Goal: Navigation & Orientation: Find specific page/section

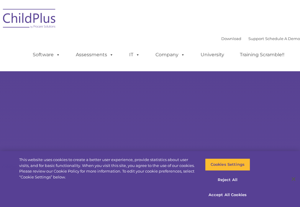
select select "MEDIUM"
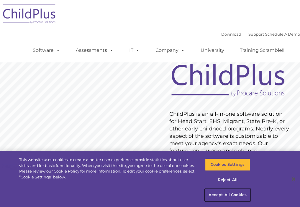
click at [222, 194] on button "Accept All Cookies" at bounding box center [227, 195] width 45 height 12
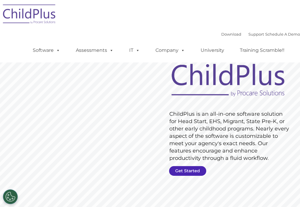
click at [174, 169] on link "Get Started" at bounding box center [187, 171] width 37 height 10
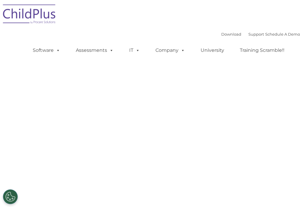
select select "MEDIUM"
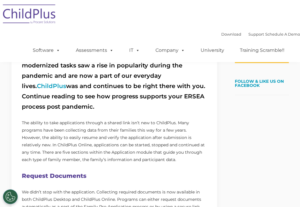
scroll to position [174, 0]
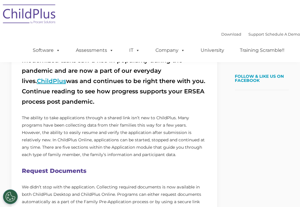
click at [66, 78] on link "ChildPlus" at bounding box center [51, 81] width 29 height 7
